Goal: Obtain resource: Obtain resource

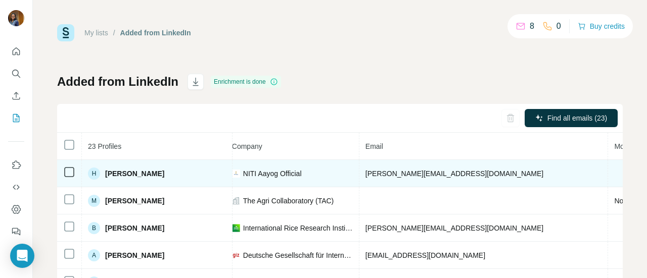
scroll to position [0, 260]
click at [388, 170] on span "[PERSON_NAME][EMAIL_ADDRESS][DOMAIN_NAME]" at bounding box center [454, 174] width 178 height 8
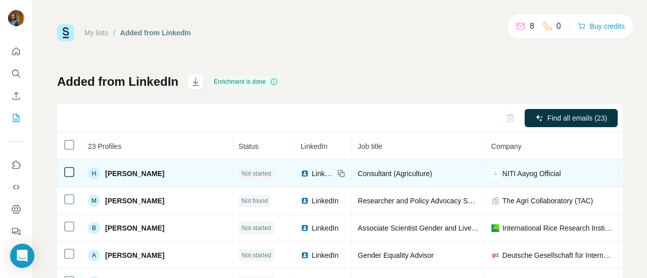
click at [241, 169] on span "Not started" at bounding box center [256, 173] width 30 height 9
click at [295, 179] on td "LinkedIn" at bounding box center [323, 173] width 57 height 27
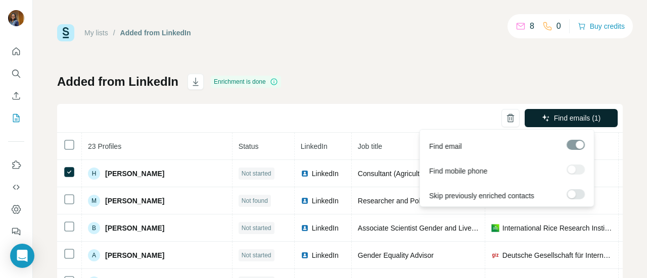
click at [554, 122] on span "Find emails (1)" at bounding box center [577, 118] width 47 height 10
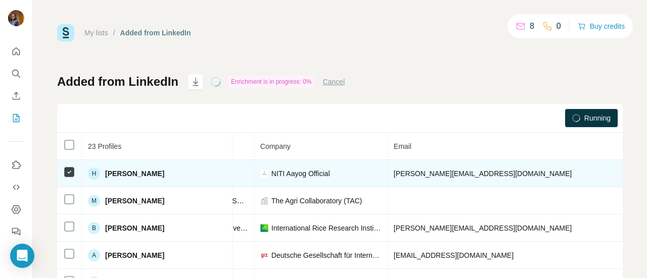
scroll to position [0, 231]
drag, startPoint x: 344, startPoint y: 174, endPoint x: 448, endPoint y: 178, distance: 104.7
click at [448, 178] on td "[PERSON_NAME][EMAIL_ADDRESS][DOMAIN_NAME]" at bounding box center [511, 173] width 249 height 27
copy span "[PERSON_NAME][EMAIL_ADDRESS][DOMAIN_NAME]"
click at [393, 170] on span "[PERSON_NAME][EMAIL_ADDRESS][DOMAIN_NAME]" at bounding box center [482, 174] width 178 height 8
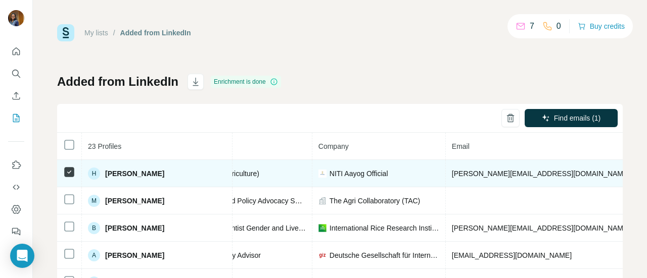
scroll to position [0, 174]
